Goal: Task Accomplishment & Management: Use online tool/utility

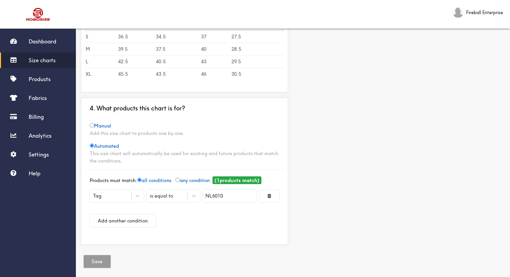
click at [234, 196] on input "NL6010" at bounding box center [230, 196] width 54 height 13
type input "NL6010"
click at [303, 178] on div at bounding box center [255, 138] width 510 height 277
